Goal: Task Accomplishment & Management: Use online tool/utility

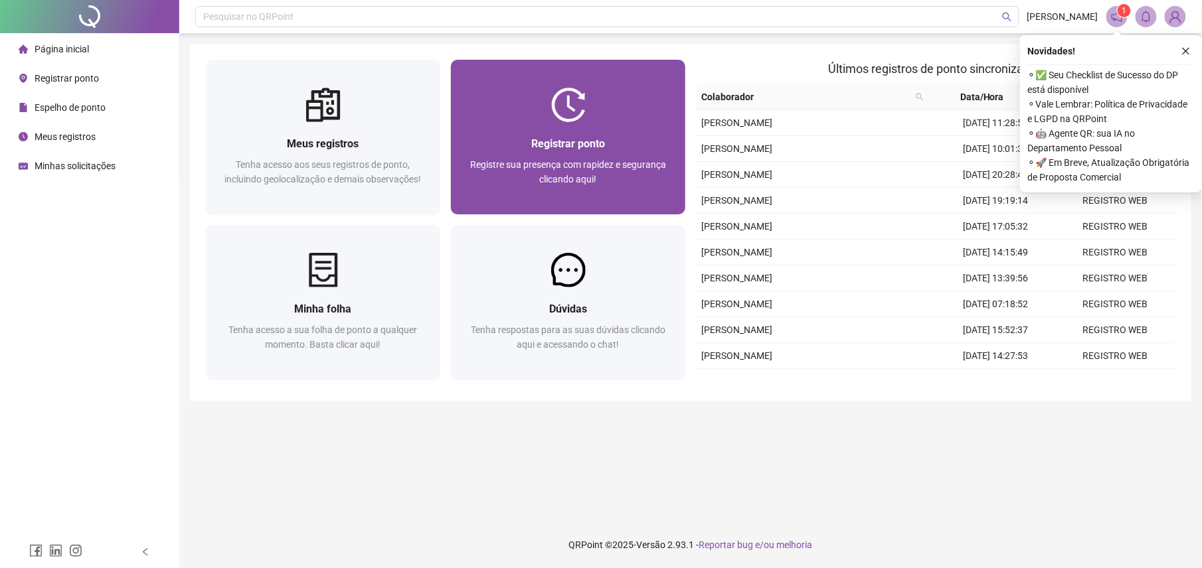
click at [613, 98] on div at bounding box center [568, 105] width 234 height 35
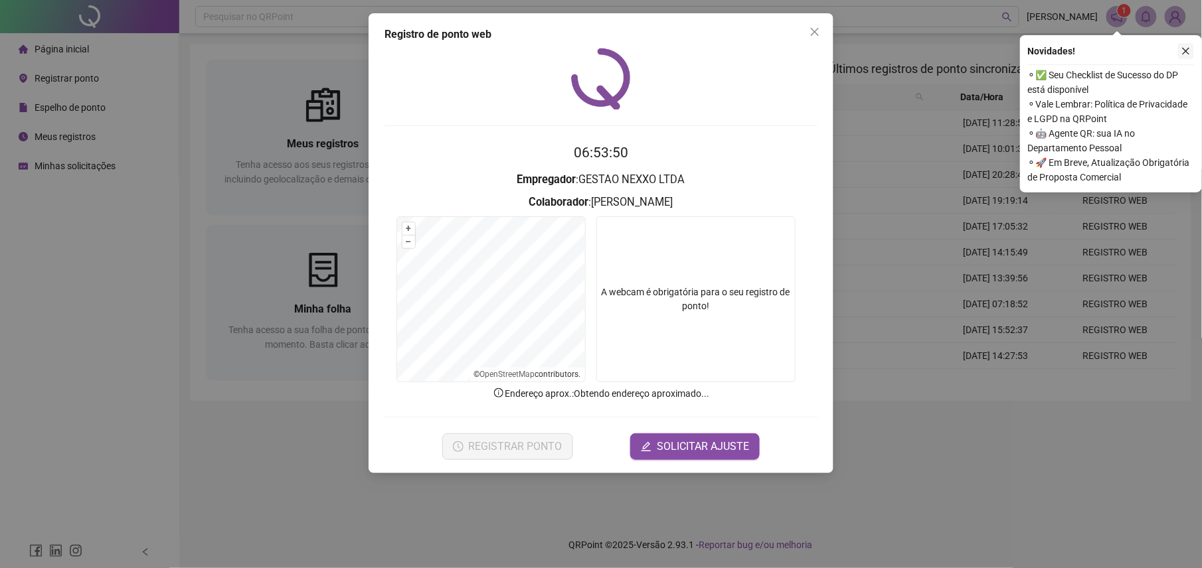
click at [1183, 51] on icon "close" at bounding box center [1185, 50] width 9 height 9
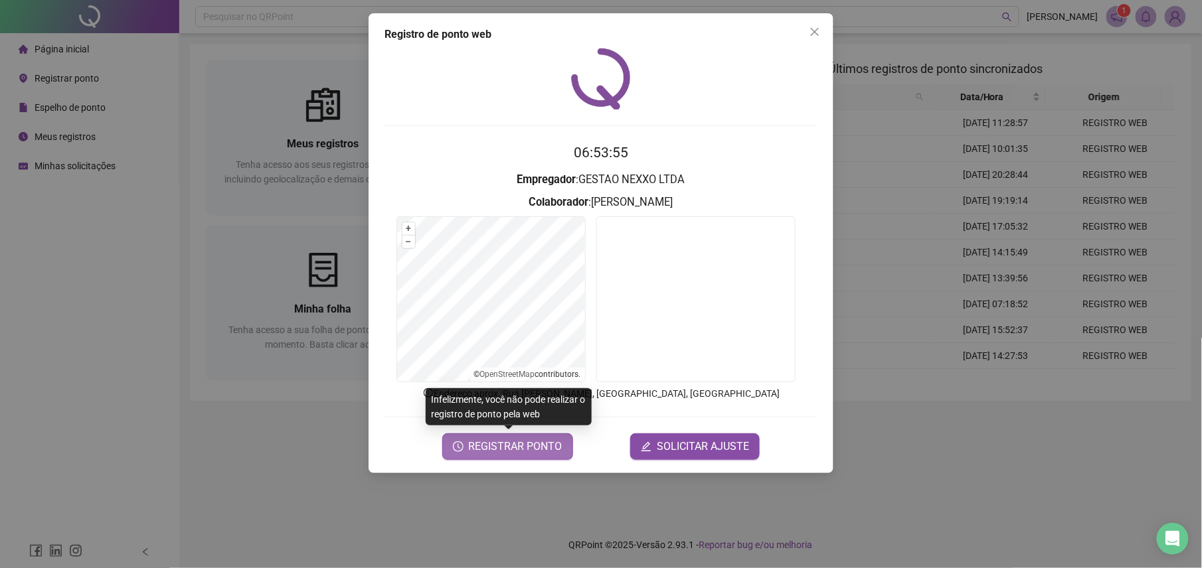
click at [515, 449] on span "REGISTRAR PONTO" at bounding box center [516, 447] width 94 height 16
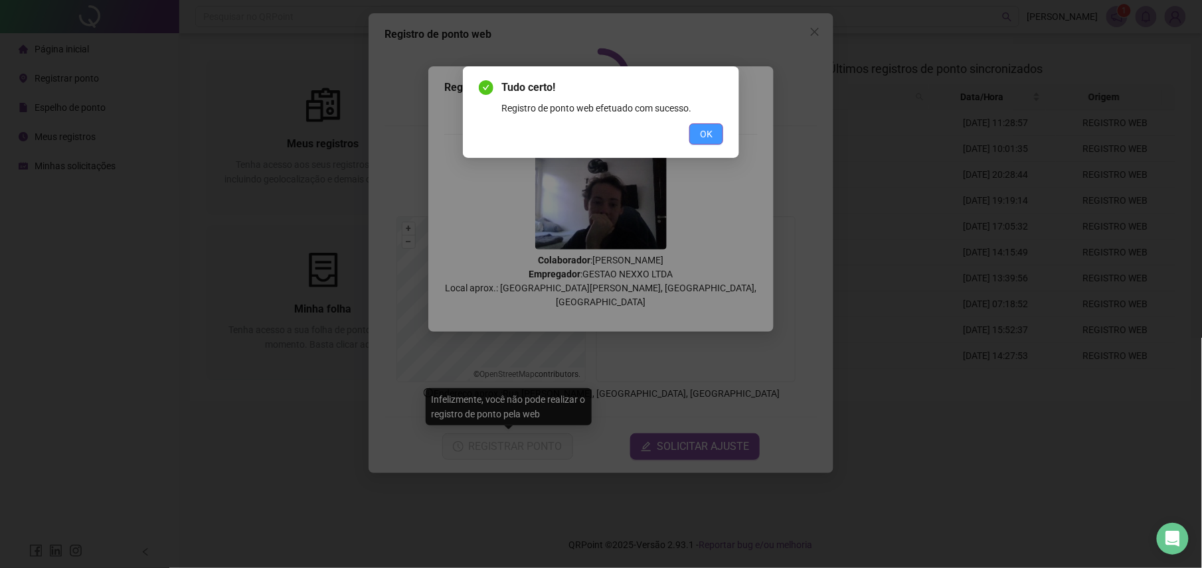
click at [702, 133] on span "OK" at bounding box center [706, 134] width 13 height 15
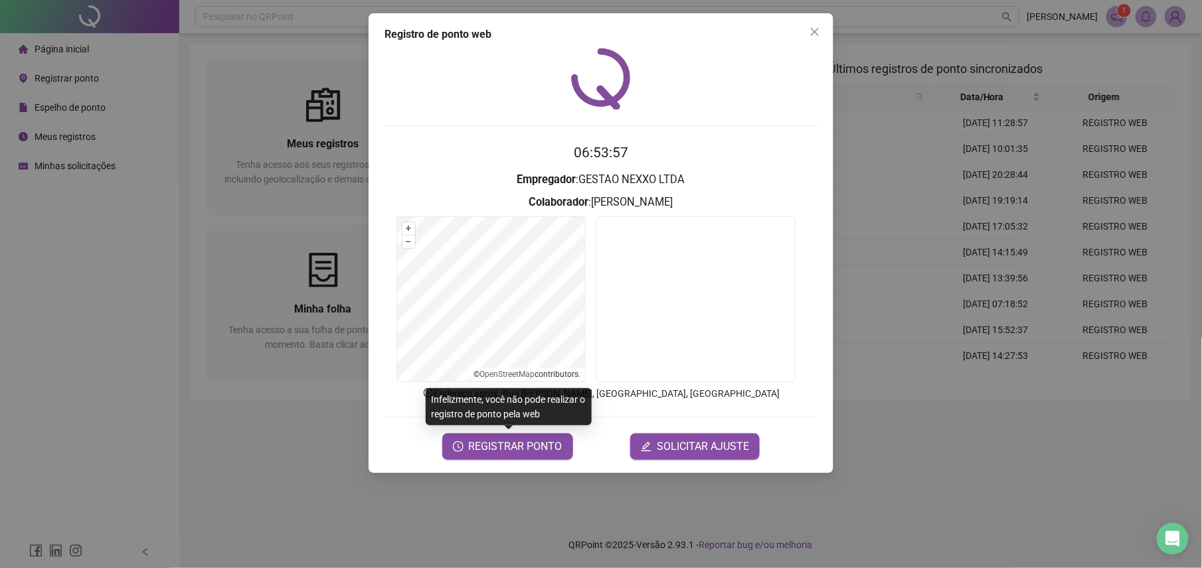
click at [819, 28] on button "Close" at bounding box center [814, 31] width 21 height 21
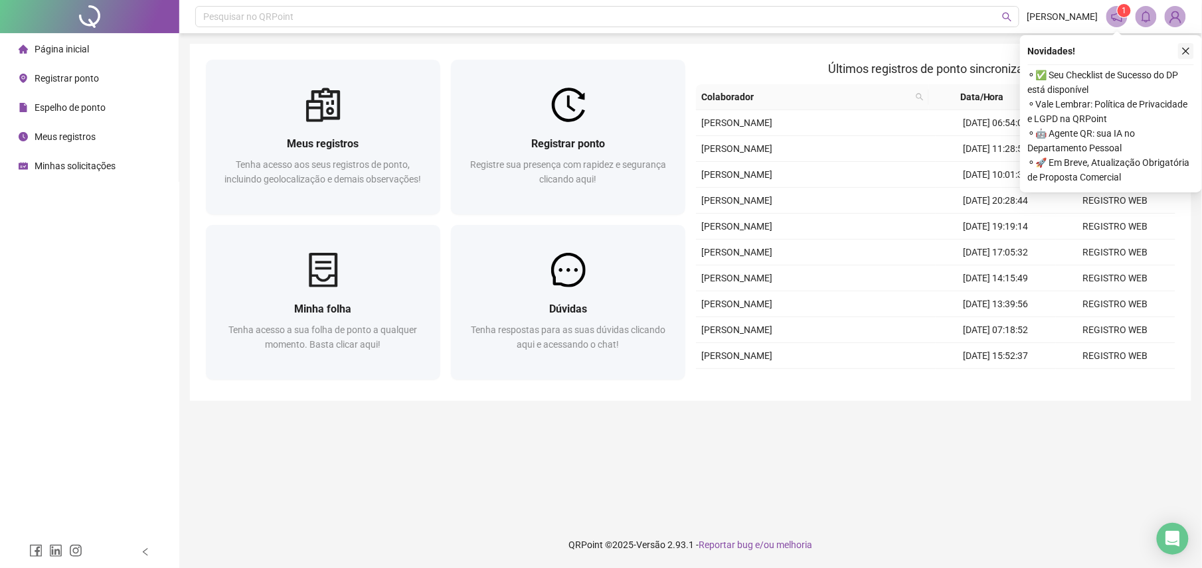
click at [1179, 57] on button "button" at bounding box center [1186, 51] width 16 height 16
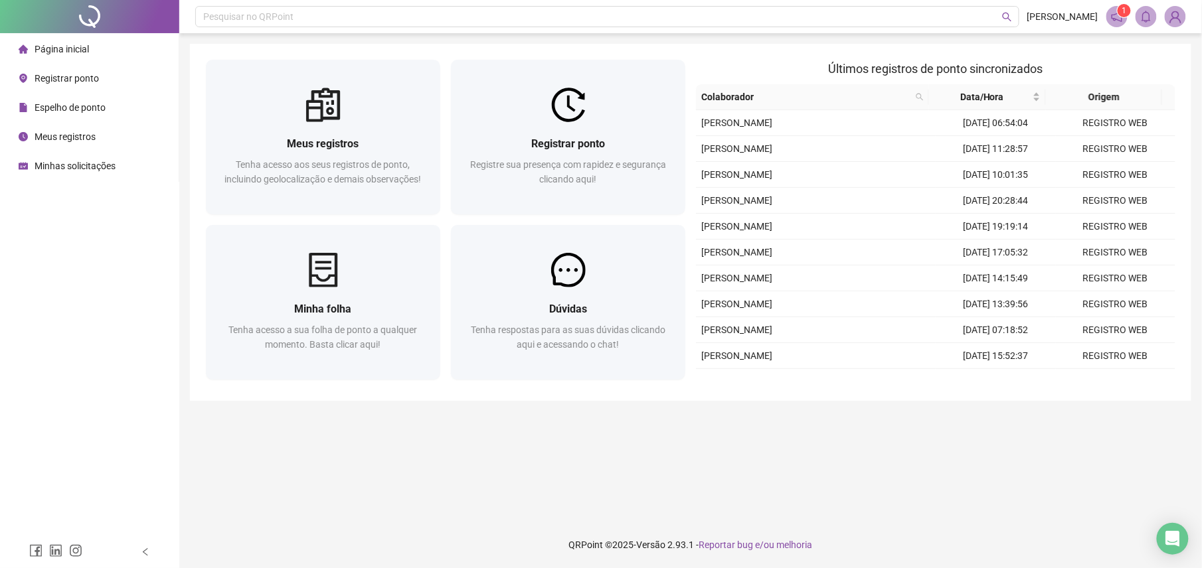
click at [745, 425] on main "Meus registros Tenha acesso aos seus registros de ponto, incluindo geolocalizaç…" at bounding box center [690, 277] width 1001 height 467
